Goal: Task Accomplishment & Management: Manage account settings

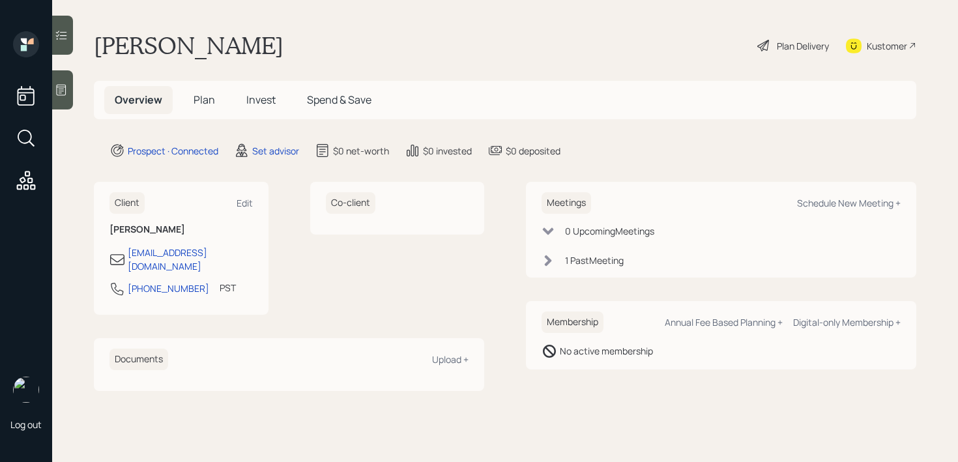
click at [61, 83] on icon at bounding box center [61, 89] width 13 height 13
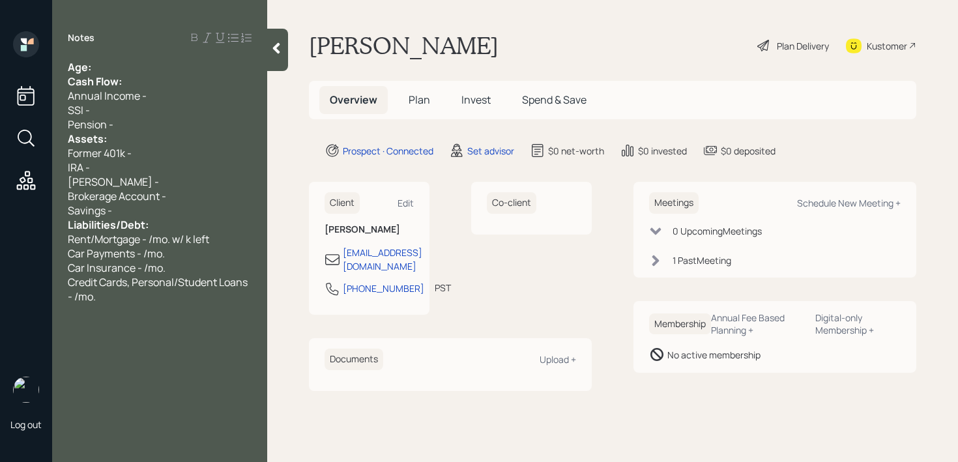
click at [198, 57] on div "Notes Age: Cash Flow: Annual Income - SSI - Pension - Assets: Former 401k - IRA…" at bounding box center [159, 238] width 215 height 415
click at [193, 68] on div "Age:" at bounding box center [160, 67] width 184 height 14
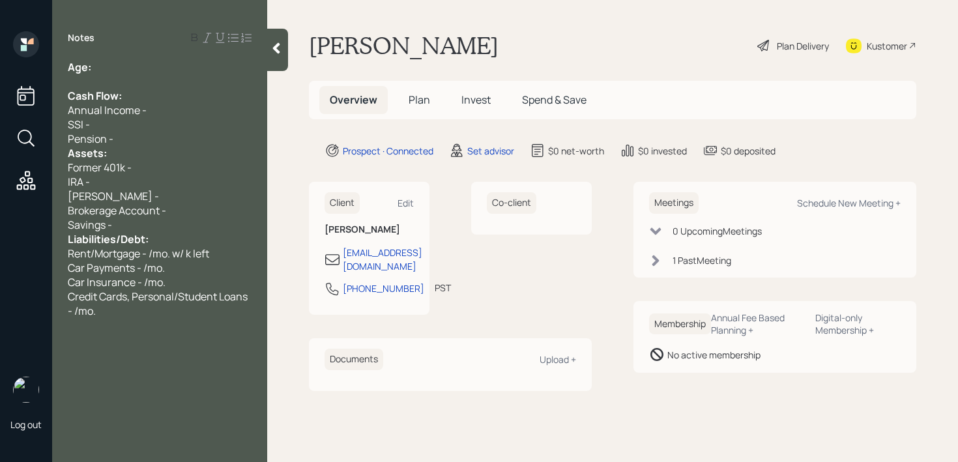
click at [148, 132] on div "Pension -" at bounding box center [160, 139] width 184 height 14
click at [147, 143] on div "Pension -" at bounding box center [160, 139] width 184 height 14
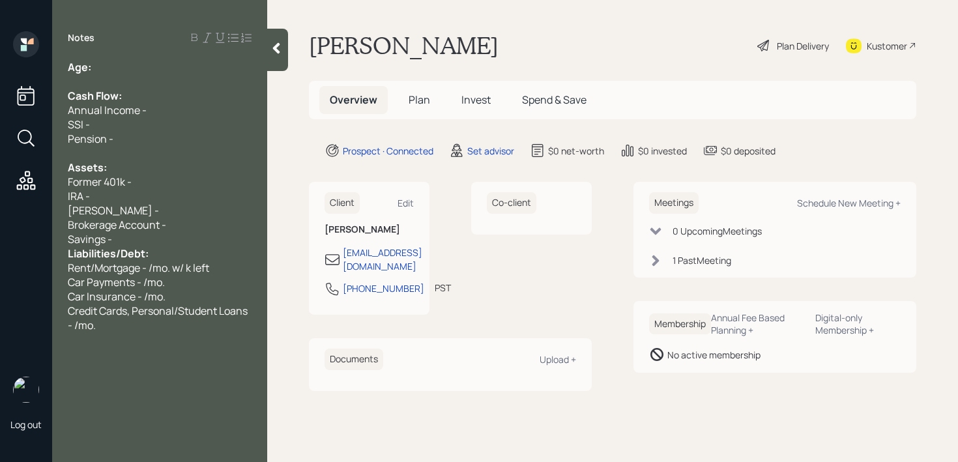
click at [141, 214] on div "[PERSON_NAME] -" at bounding box center [160, 210] width 184 height 14
click at [153, 236] on div "Savings -" at bounding box center [160, 239] width 184 height 14
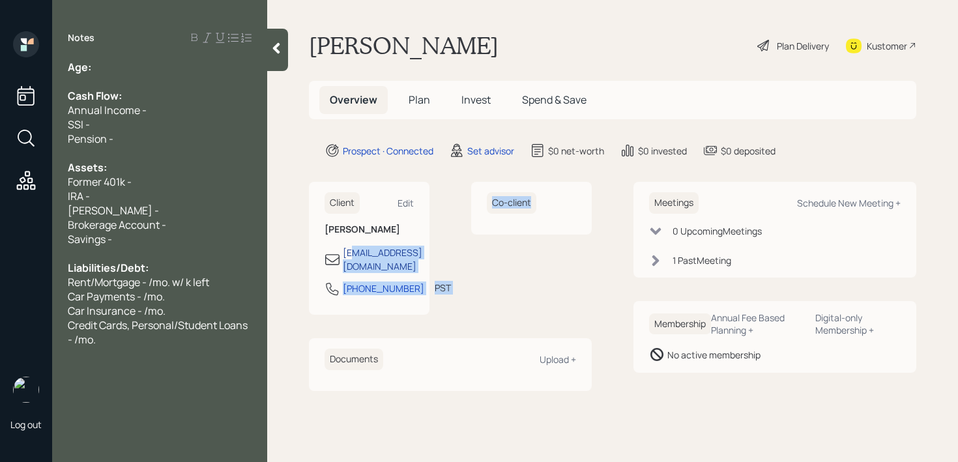
drag, startPoint x: 496, startPoint y: 261, endPoint x: 351, endPoint y: 258, distance: 144.1
click at [353, 256] on div "Client Edit [PERSON_NAME] [EMAIL_ADDRESS][DOMAIN_NAME] [PHONE_NUMBER] PST Curre…" at bounding box center [450, 248] width 283 height 133
